Goal: Task Accomplishment & Management: Use online tool/utility

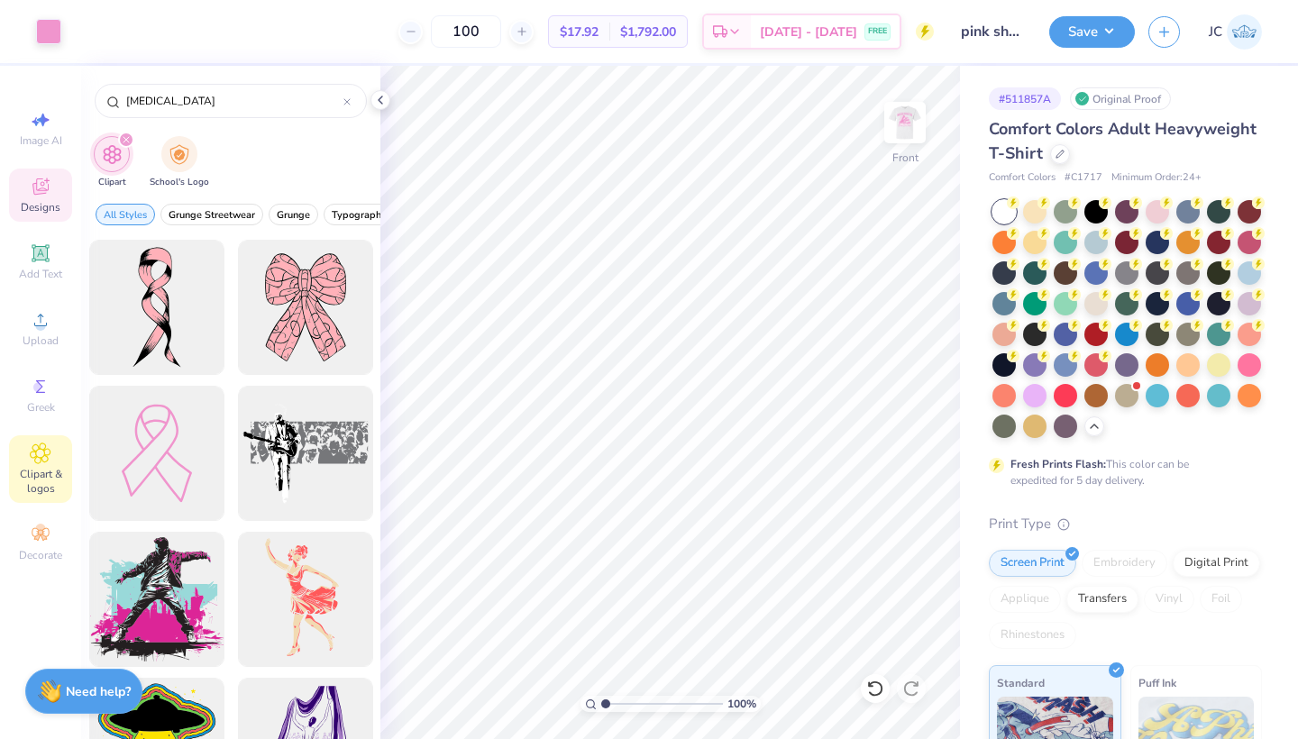
click at [39, 197] on div "Designs" at bounding box center [40, 195] width 63 height 53
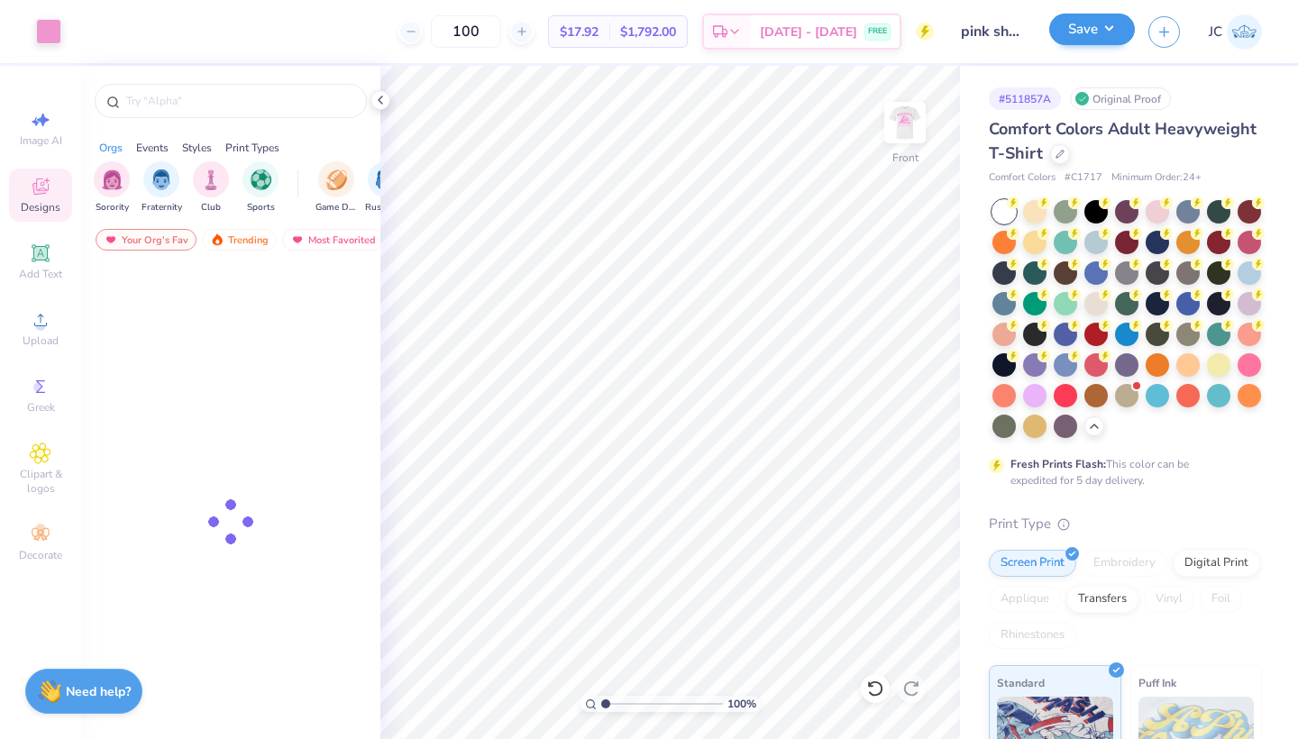
click at [1110, 26] on button "Save" at bounding box center [1092, 30] width 86 height 32
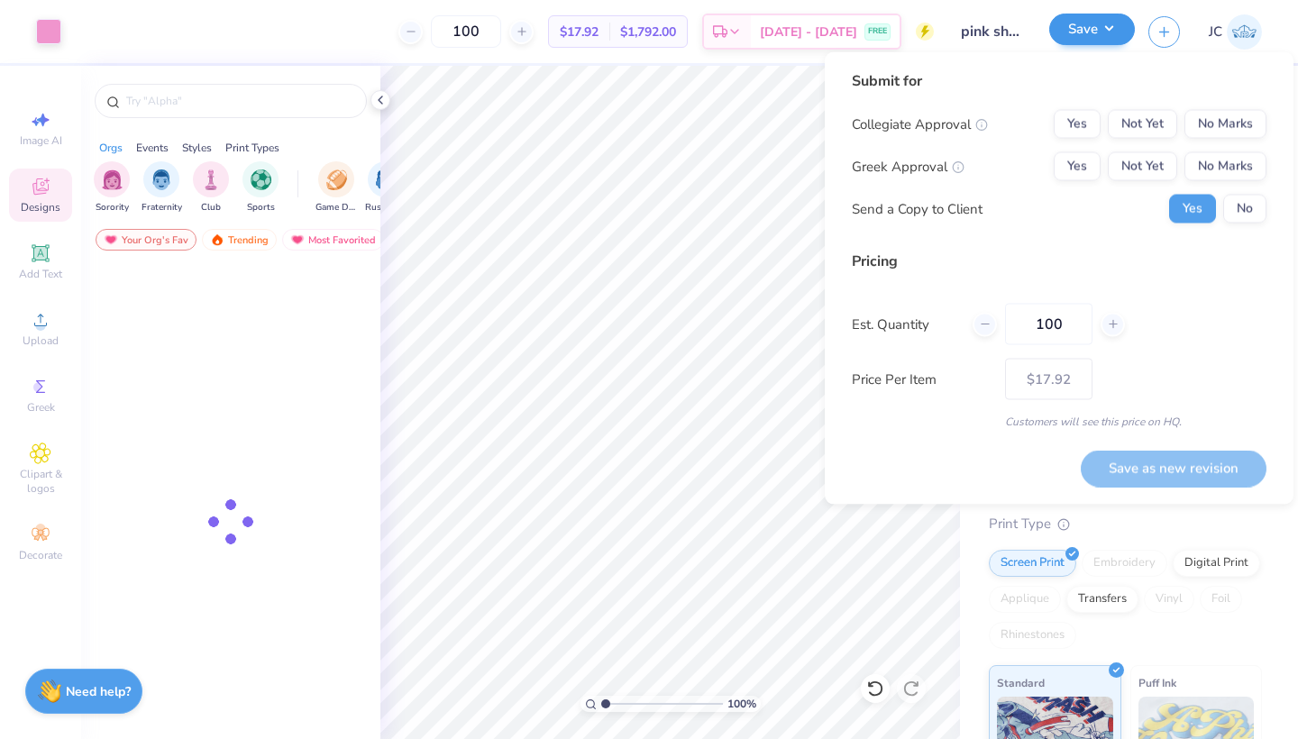
click at [1114, 24] on button "Save" at bounding box center [1092, 30] width 86 height 32
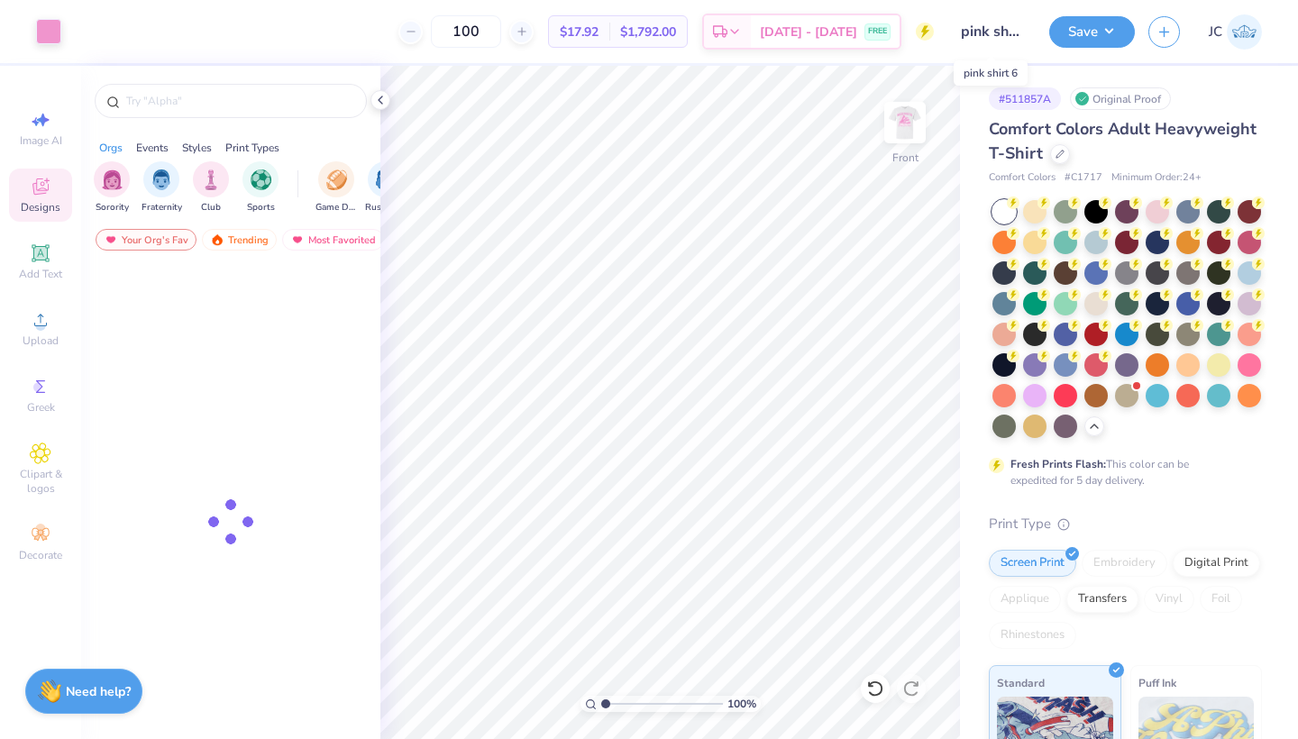
click at [993, 27] on input "pink shirt 6" at bounding box center [991, 32] width 88 height 36
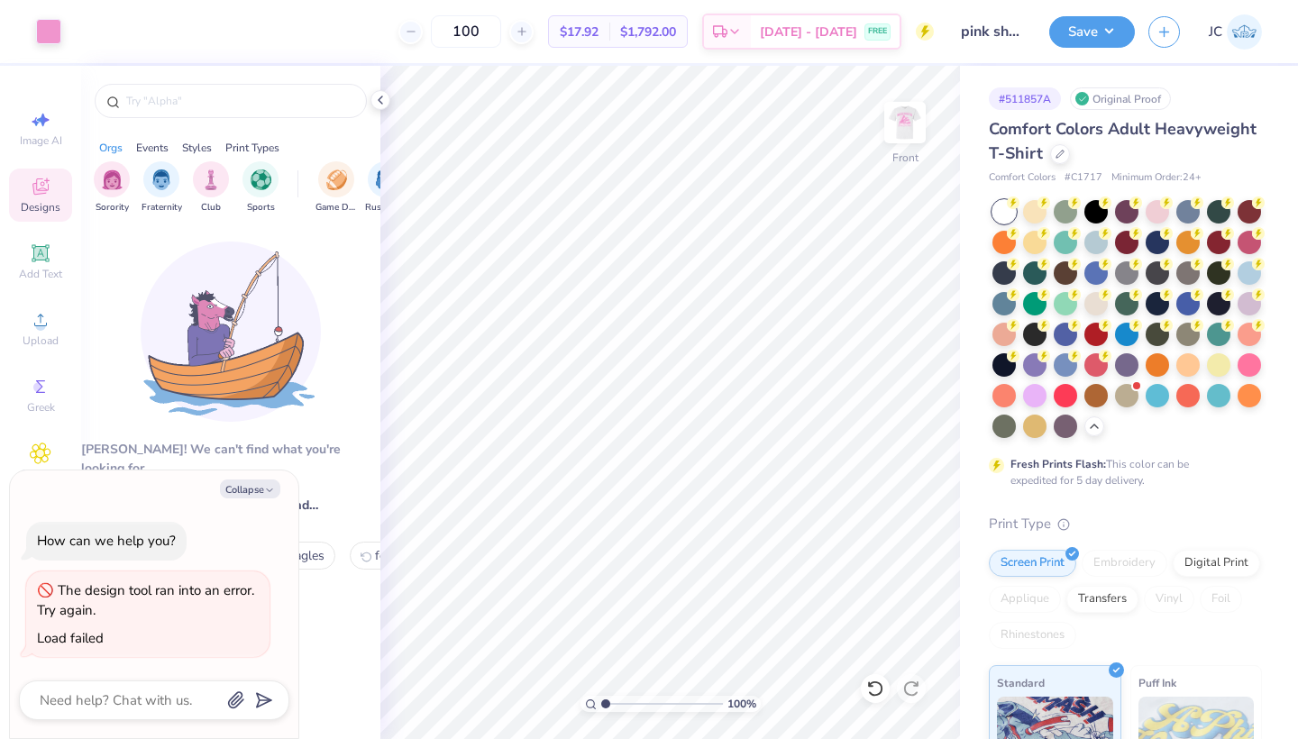
type textarea "x"
